Goal: Task Accomplishment & Management: Use online tool/utility

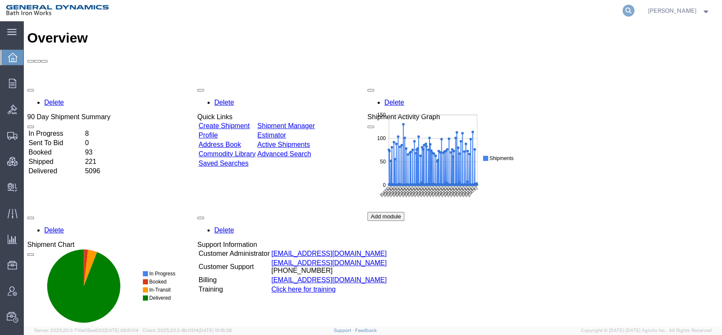
click at [635, 7] on icon at bounding box center [629, 11] width 12 height 12
type input "56949261"
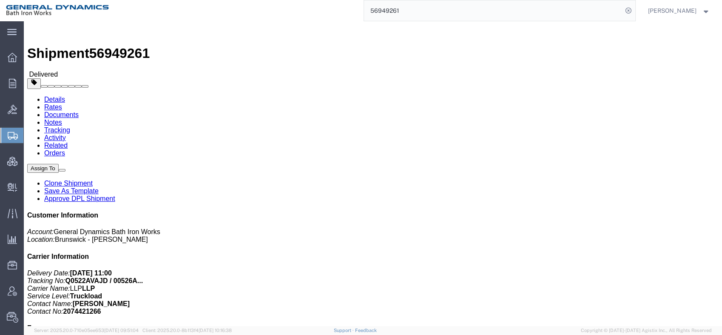
click link "Clone Shipment"
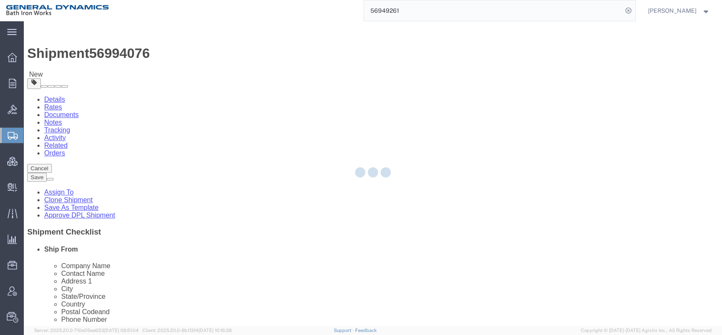
select select
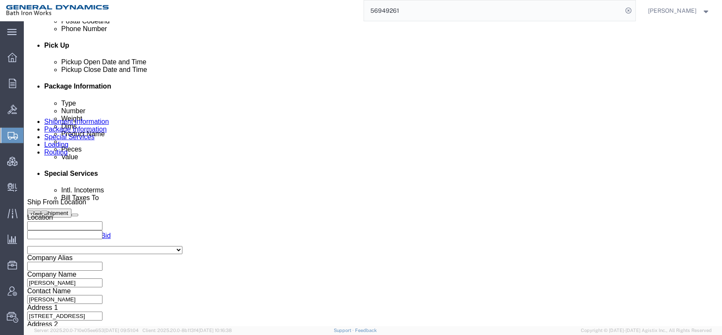
scroll to position [378, 0]
click div "Oct 01 2025 9:00 AM"
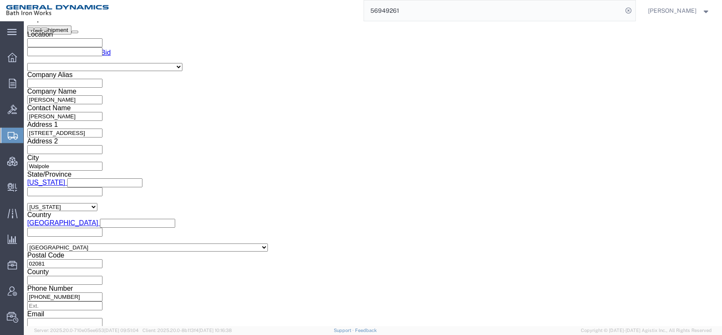
type input "11:00 AM"
click button "Apply"
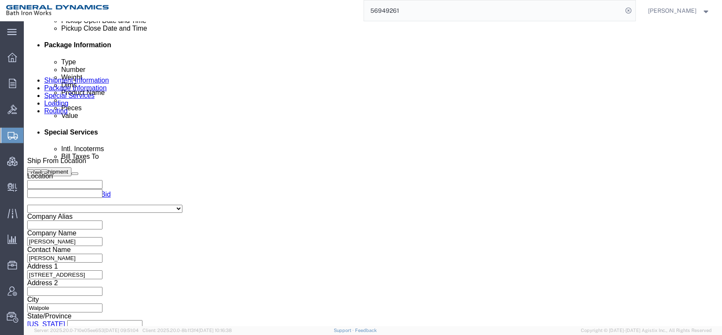
scroll to position [419, 0]
click div "Oct 01 2025 3:00 PM"
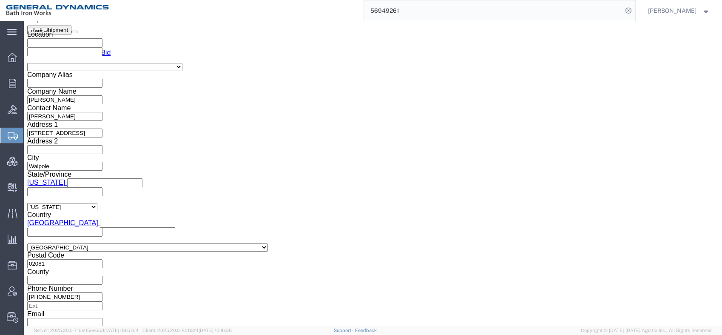
type input "2:30 PM"
click button "Apply"
click button "Continue"
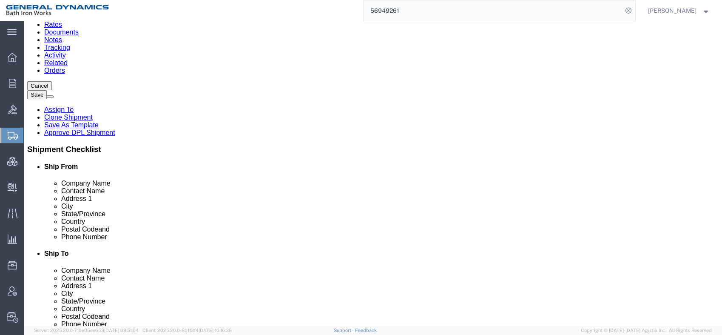
scroll to position [35, 0]
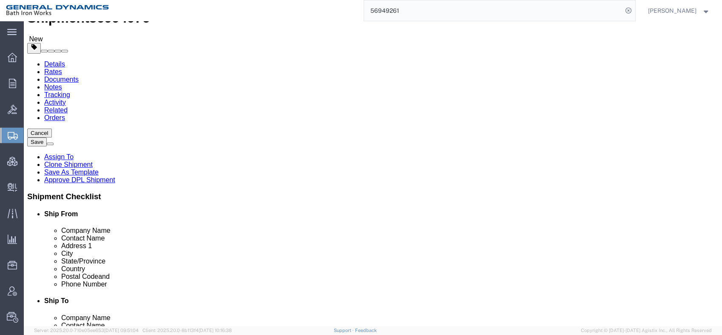
drag, startPoint x: 104, startPoint y: 134, endPoint x: 95, endPoint y: 136, distance: 9.2
click div "5"
type input "1"
drag, startPoint x: 112, startPoint y: 149, endPoint x: 89, endPoint y: 148, distance: 22.6
click div "Dimensions Length 117.00 x Width 96.00 x Height 48.00 Select cm ft in"
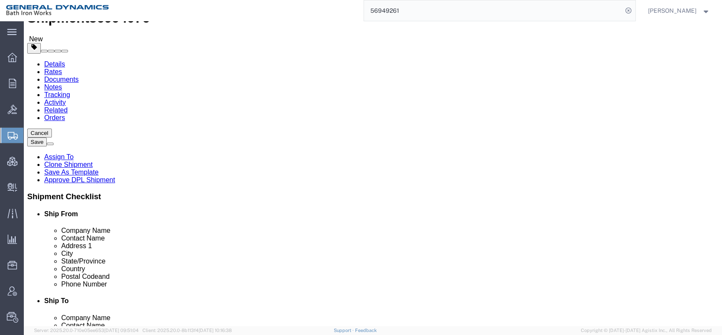
type input "115"
type input "60"
type input "56"
drag, startPoint x: 128, startPoint y: 167, endPoint x: 82, endPoint y: 168, distance: 46.4
click div "Weight Total weight of packages in pounds or kilograms 35500.00 Select kgs lbs …"
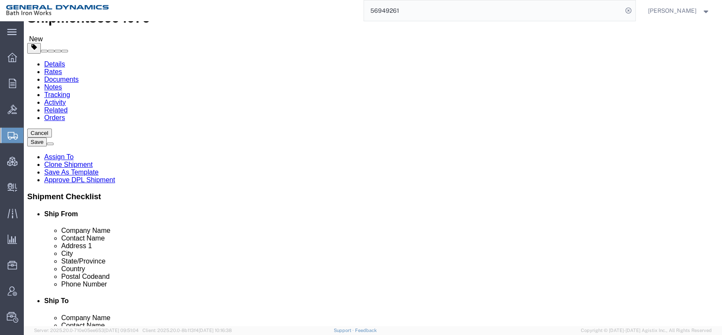
type input "6300"
click p "Left Hand Blades"
click div "1 x Crate(s) Package Type Select Bale(s) Basket(s) Bolt(s) Bottle(s) Buckets Bu…"
click dd "5.00 Each"
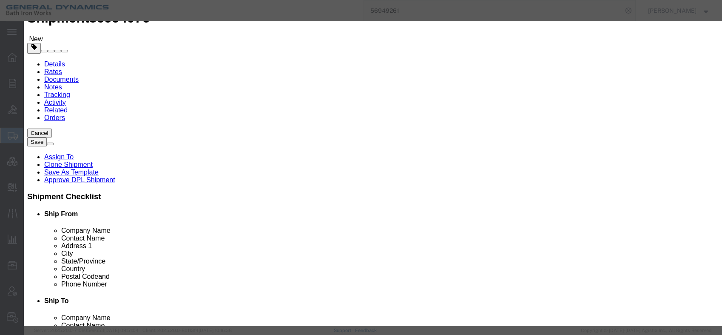
drag, startPoint x: 253, startPoint y: 65, endPoint x: 159, endPoint y: 63, distance: 94.9
click div "Product Name Left Hand Blades"
type input "Pump Assembly"
type input "1"
type input "0.2"
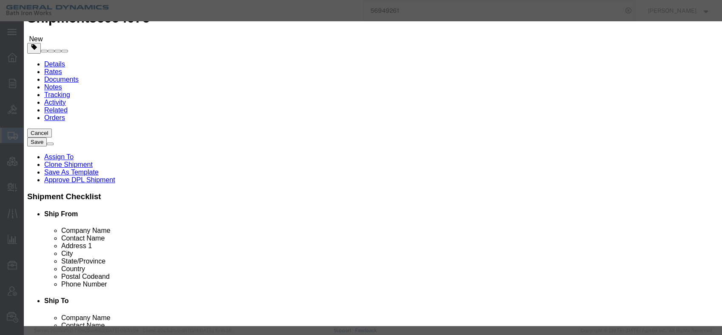
select select "BF"
click select "Select Bag Barrels 100Board Feet Bottle Box Blister Pack Carats Can Capsule Car…"
select select
click select "Select Bag Barrels 100Board Feet Bottle Box Blister Pack Carats Can Capsule Car…"
drag, startPoint x: 221, startPoint y: 98, endPoint x: 176, endPoint y: 97, distance: 45.1
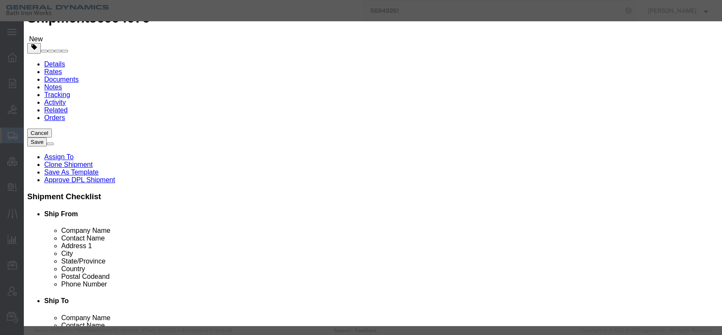
click div "Total Value 0.2 Select ADP AED AFN ALL AMD AOA ARS ATS AUD AWG AZN BAM BBD BDT …"
type input "1"
click textarea
drag, startPoint x: 241, startPoint y: 154, endPoint x: 162, endPoint y: 148, distance: 78.5
click div "SKU 98508-376"
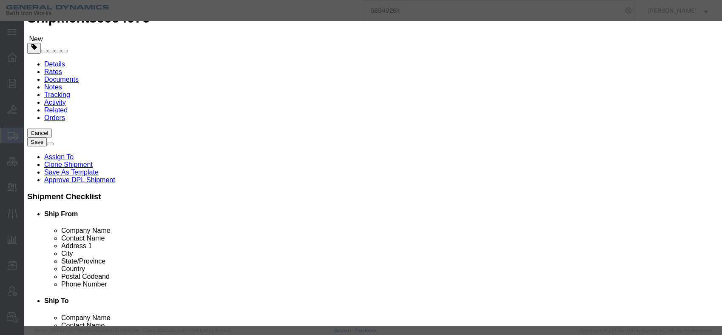
click button "Save & Close"
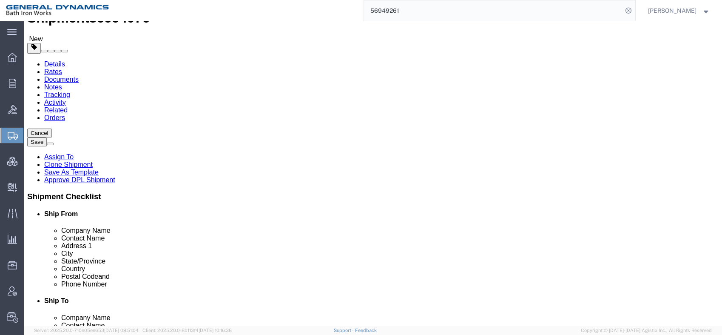
drag, startPoint x: 384, startPoint y: 151, endPoint x: 345, endPoint y: 149, distance: 40.0
click div "Dimensions Length 115.00 x Width 60.00 x Height 56.00 Select cm ft in"
type input "53"
type input "36"
type input "24"
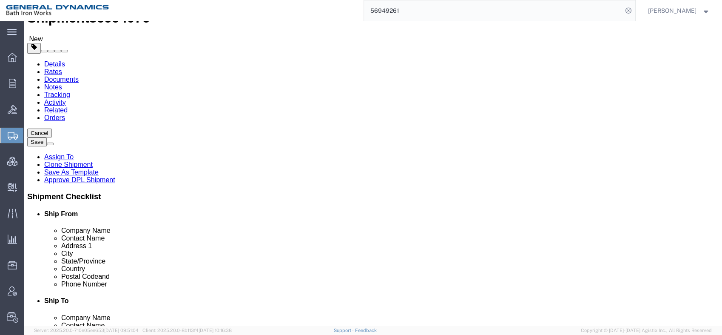
drag, startPoint x: 376, startPoint y: 167, endPoint x: 340, endPoint y: 167, distance: 36.2
click div "Weight Total weight of packages in pounds or kilograms 6300.00 Select kgs lbs S…"
type input "1150"
click div "Packaging Material"
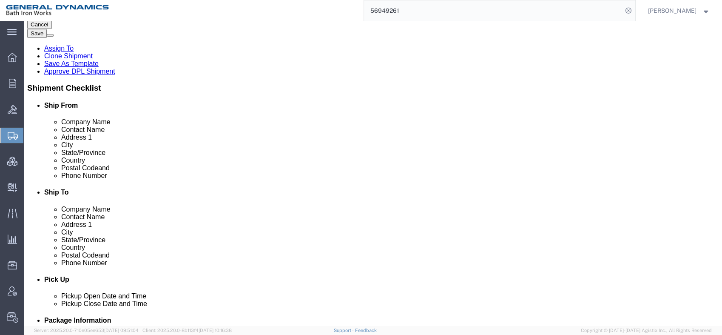
scroll to position [151, 0]
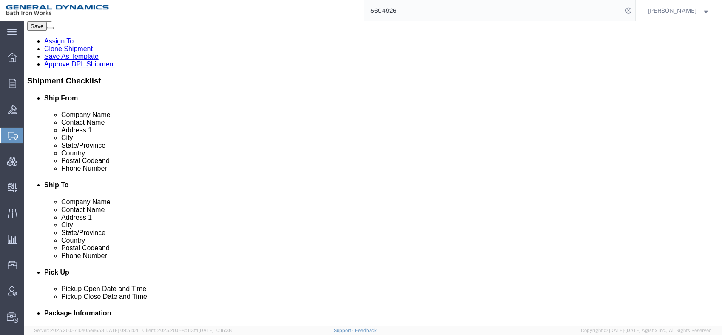
click button "Continue"
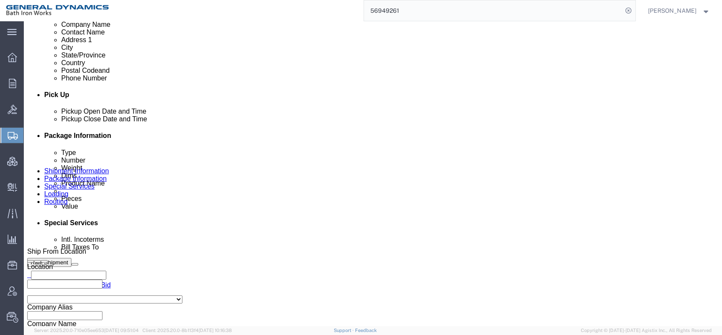
scroll to position [330, 0]
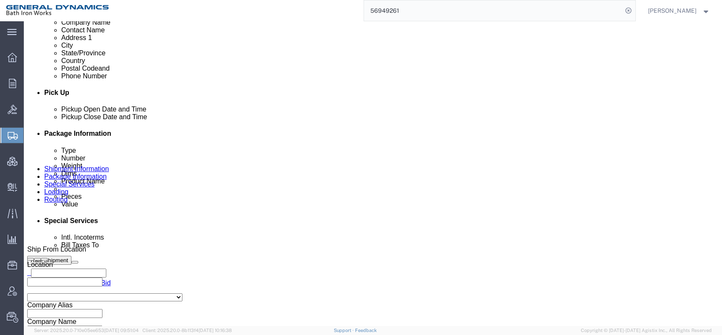
click select "Select Recipient Account Sender/Shipper Third Party Account"
select select "RCPN"
click select "Select Recipient Account Sender/Shipper Third Party Account"
type input "Bath Iron Works"
type input "16 Mallet Park Dr"
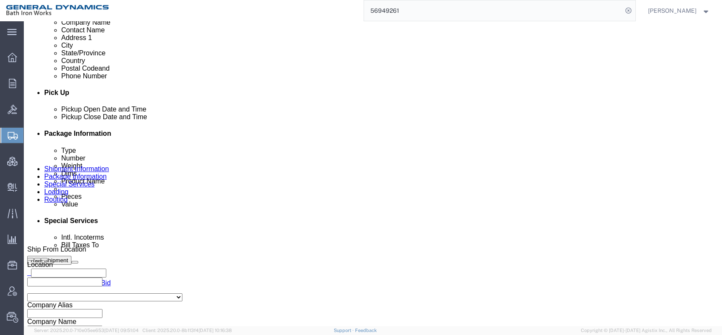
select select "US"
select select "ME"
type input "207-442-1266"
type input "Ben Burden"
type input "Brunswick"
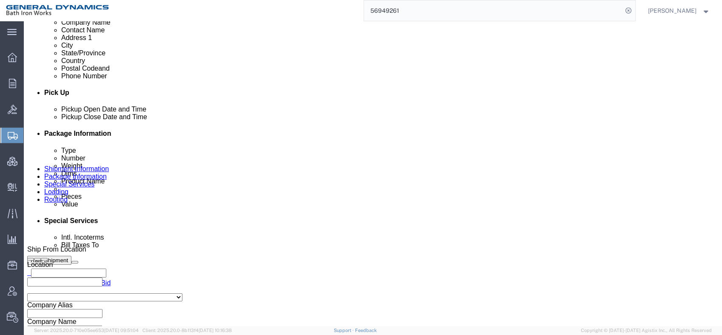
type input "04011"
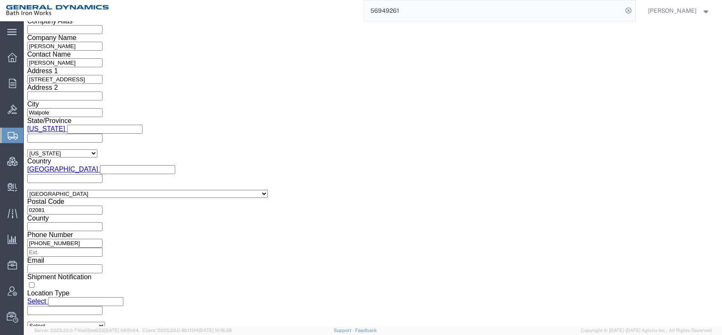
scroll to position [520, 0]
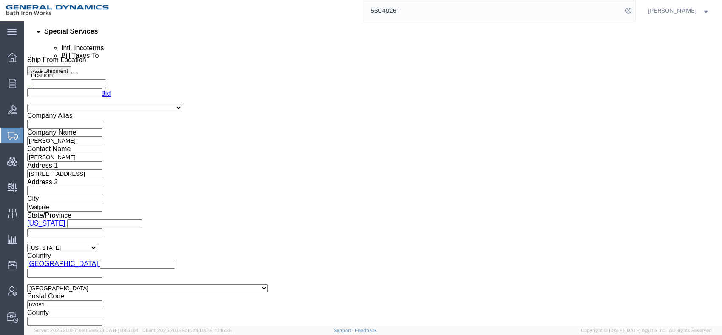
click button "Rate Shipment"
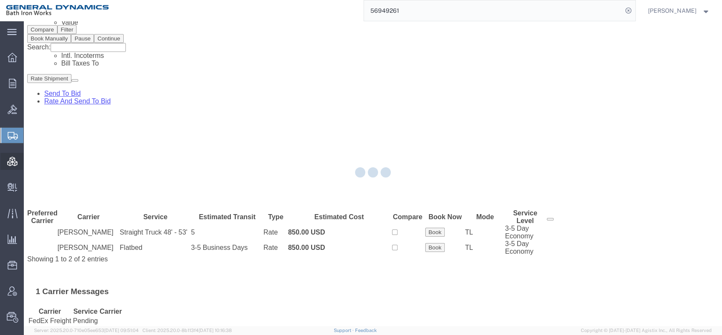
scroll to position [0, 0]
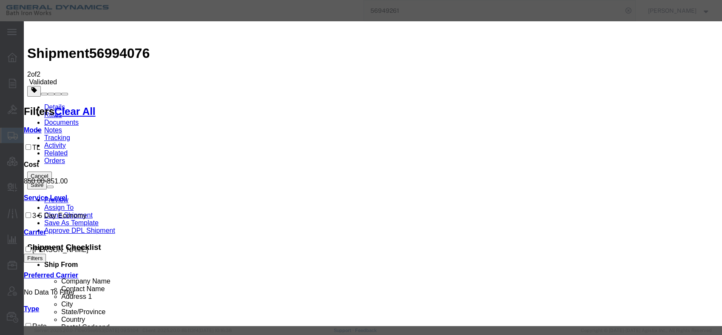
select select "6922"
select select "16774"
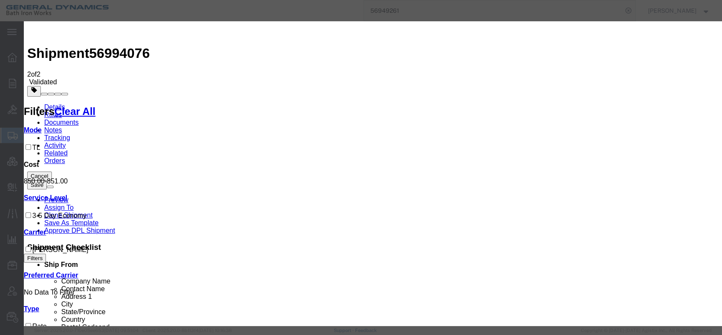
type input "00526ANSZV"
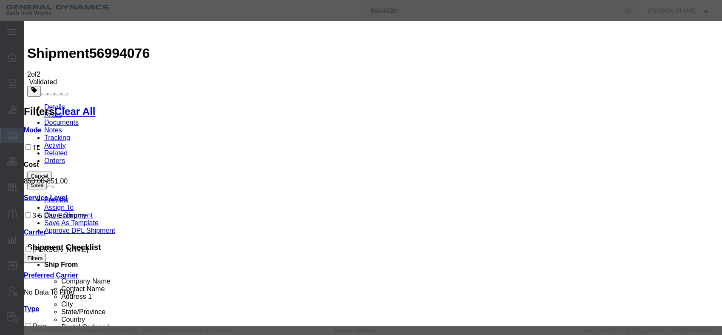
type input "Ben Burden"
type input "2074421266"
